Goal: Navigation & Orientation: Find specific page/section

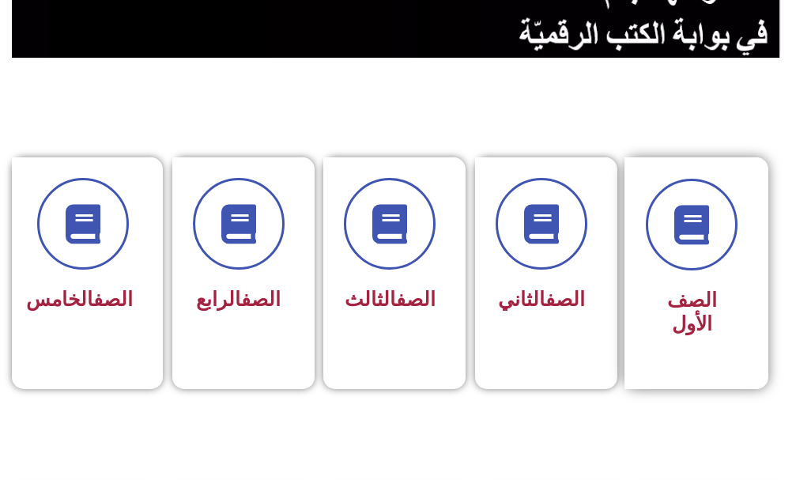
scroll to position [474, 0]
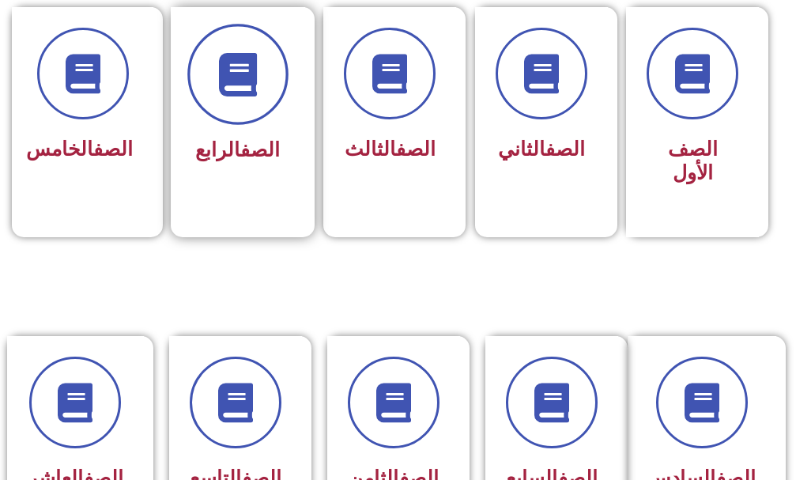
click at [195, 70] on span at bounding box center [237, 74] width 101 height 101
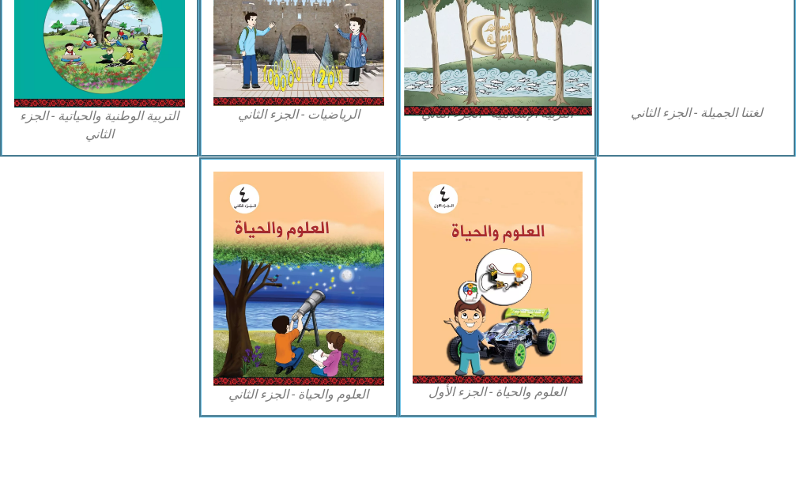
scroll to position [948, 0]
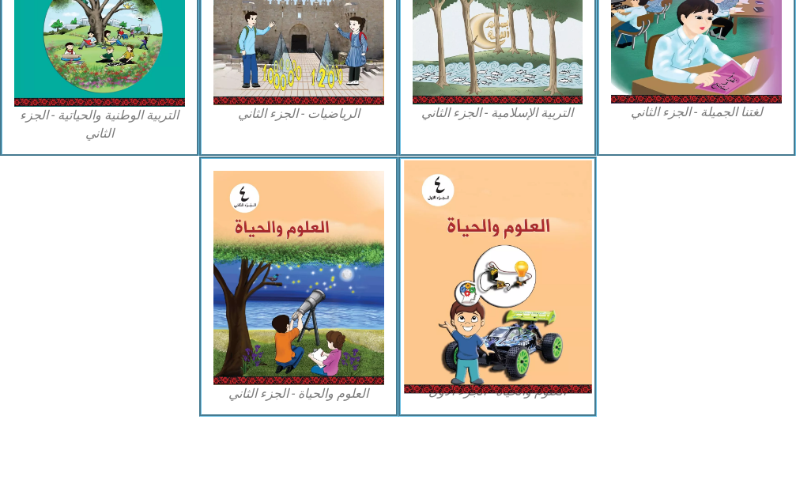
click at [515, 245] on img at bounding box center [497, 276] width 187 height 233
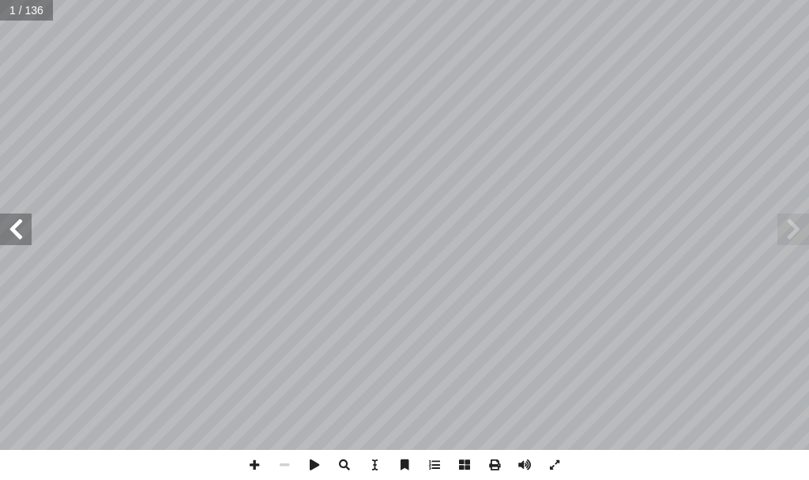
click at [15, 220] on span at bounding box center [16, 229] width 32 height 32
click at [805, 239] on span at bounding box center [793, 229] width 32 height 32
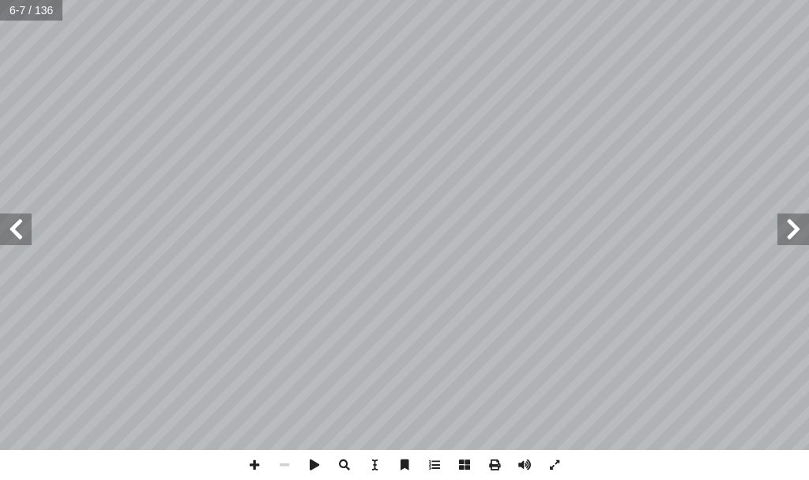
click at [9, 213] on span at bounding box center [16, 229] width 32 height 32
click at [260, 457] on span at bounding box center [254, 465] width 30 height 30
click at [0, 239] on span at bounding box center [16, 229] width 32 height 32
